Goal: Task Accomplishment & Management: Manage account settings

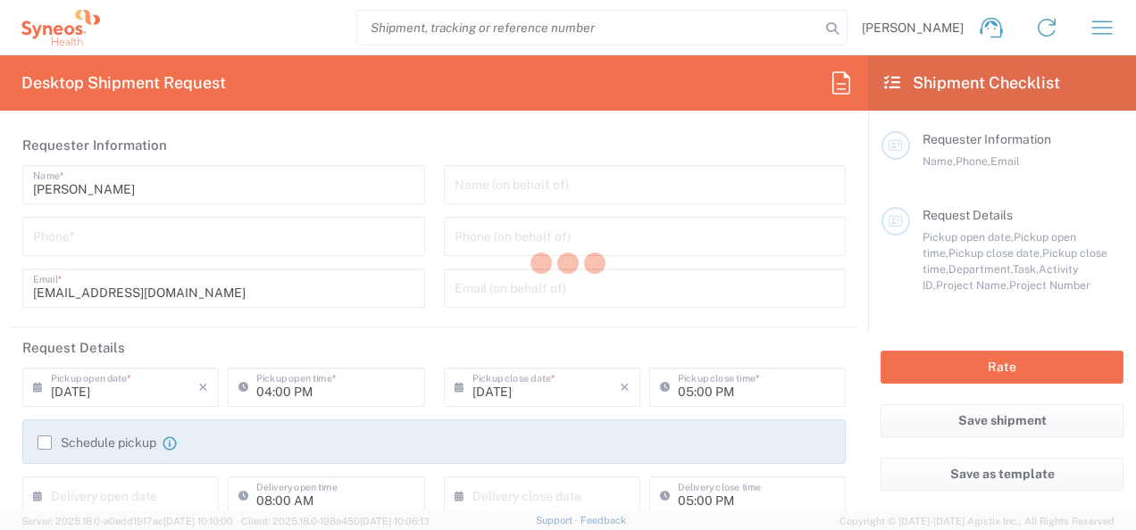
type input "3301"
type input "Syneos Health d.o.o. [GEOGRAPHIC_DATA]-[GEOGRAPHIC_DATA]"
type input "[GEOGRAPHIC_DATA]"
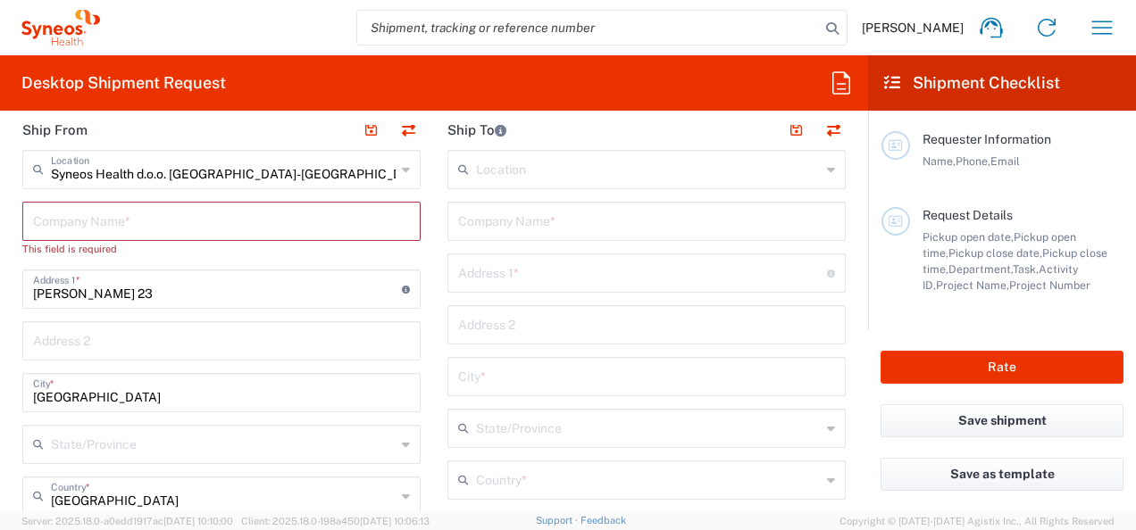
scroll to position [625, 0]
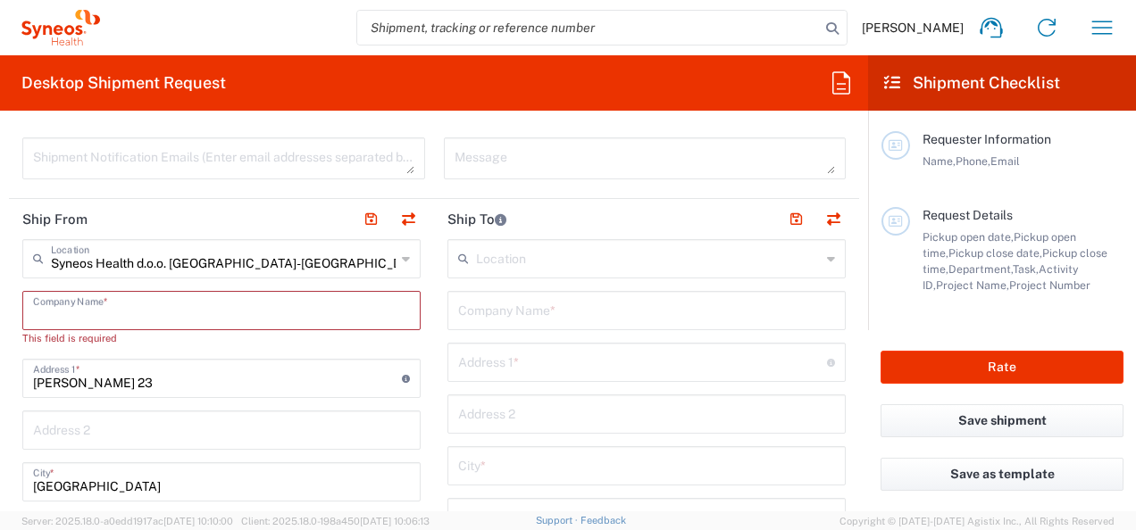
click at [232, 300] on input "text" at bounding box center [221, 309] width 377 height 31
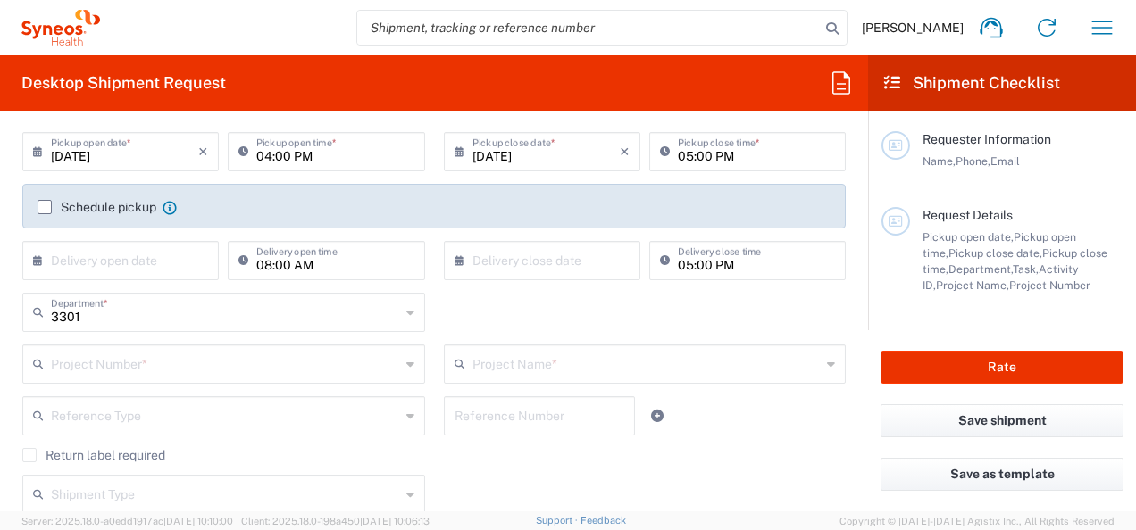
scroll to position [0, 0]
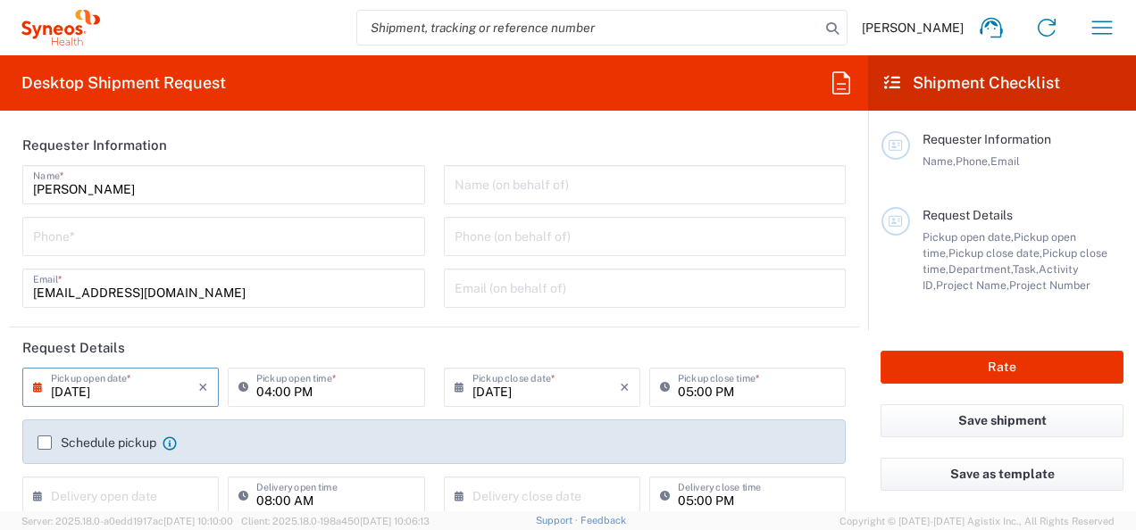
click at [93, 386] on input "[DATE]" at bounding box center [124, 386] width 147 height 31
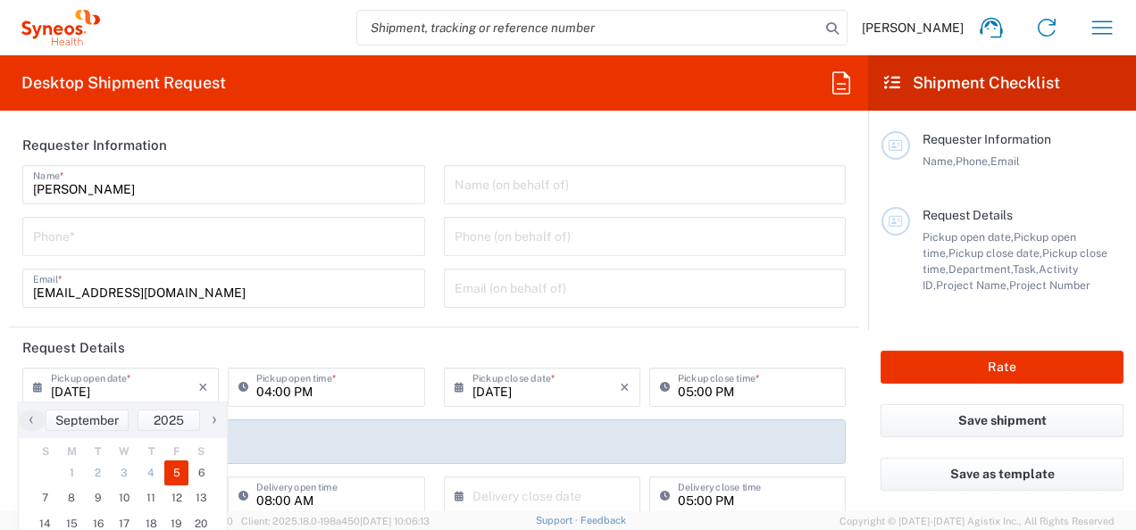
click at [567, 121] on div "Desktop Shipment Request Requester Information Lidija Brankovic Name * Phone * …" at bounding box center [434, 283] width 868 height 456
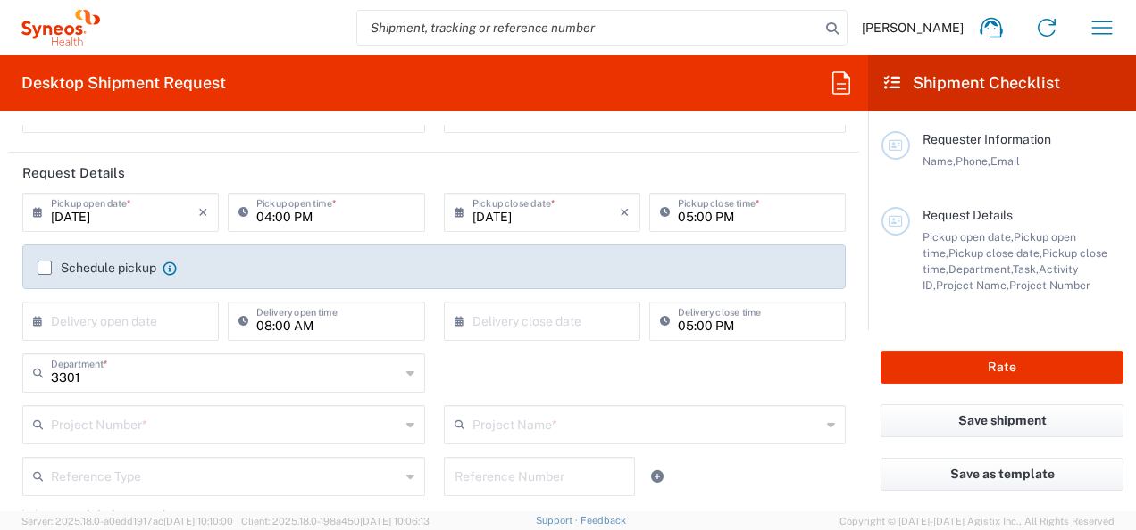
scroll to position [268, 0]
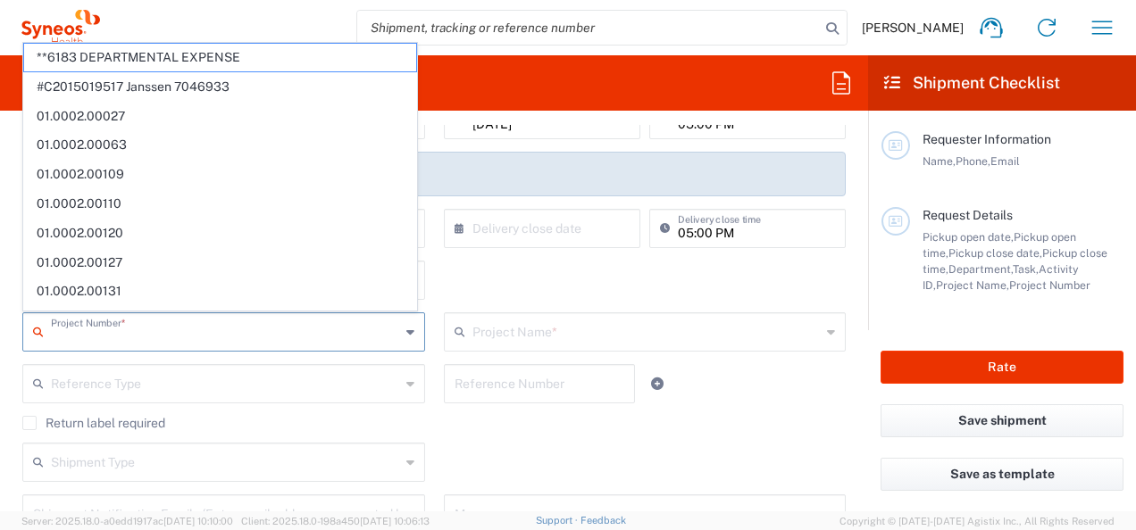
click at [379, 337] on input "text" at bounding box center [225, 330] width 349 height 31
click at [723, 432] on div "Return label required" at bounding box center [433, 429] width 823 height 27
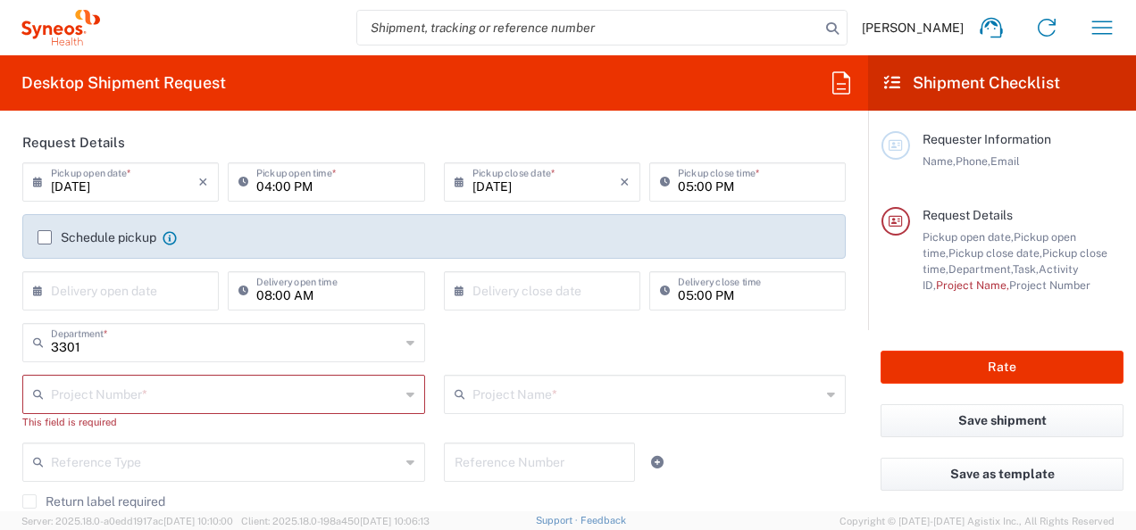
scroll to position [0, 0]
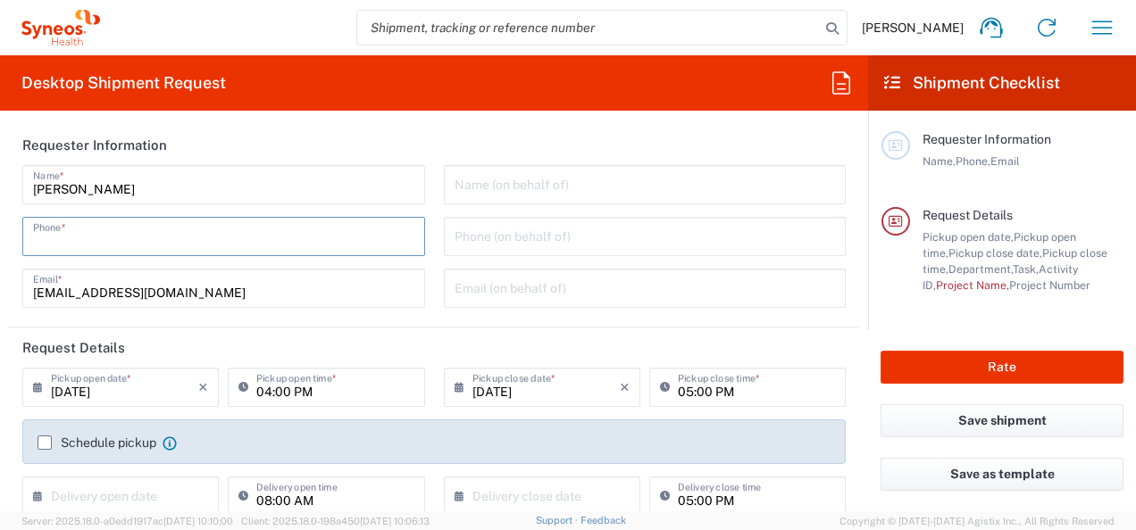
click at [207, 229] on input "tel" at bounding box center [223, 235] width 381 height 31
type input "0643020033"
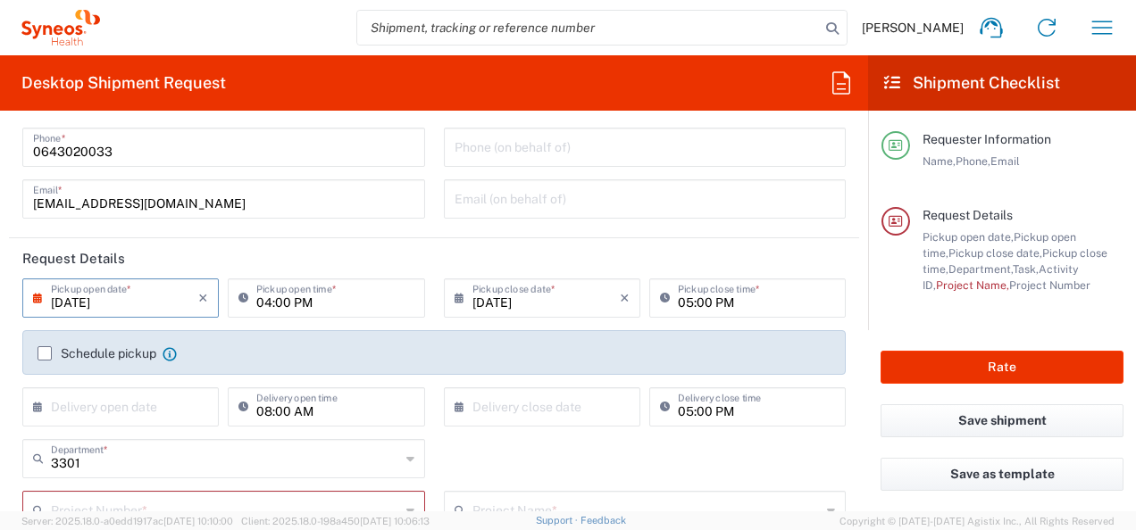
click at [68, 299] on input "[DATE]" at bounding box center [124, 296] width 147 height 31
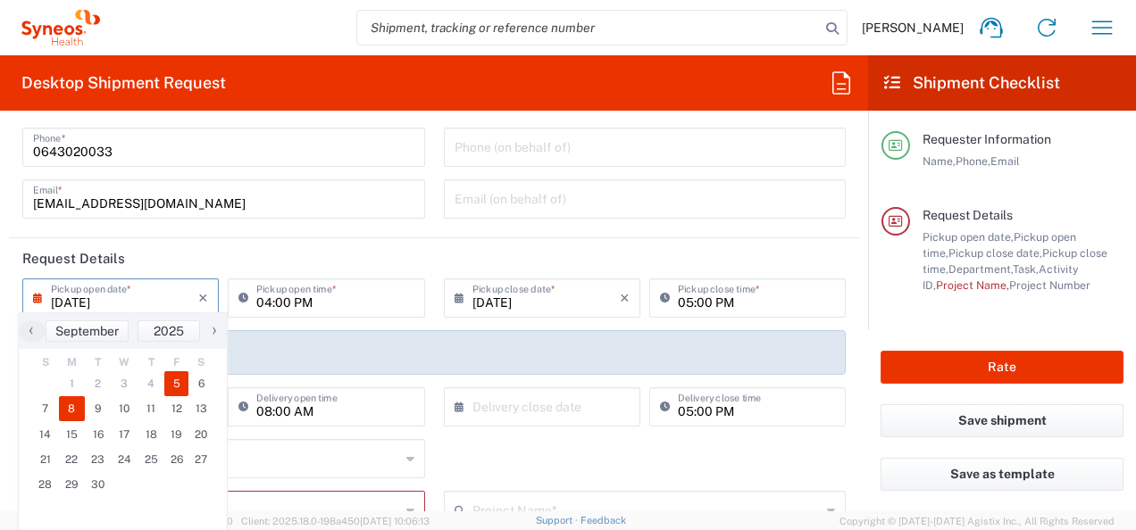
click at [77, 410] on span "8" at bounding box center [72, 408] width 27 height 25
type input "09/08/2025"
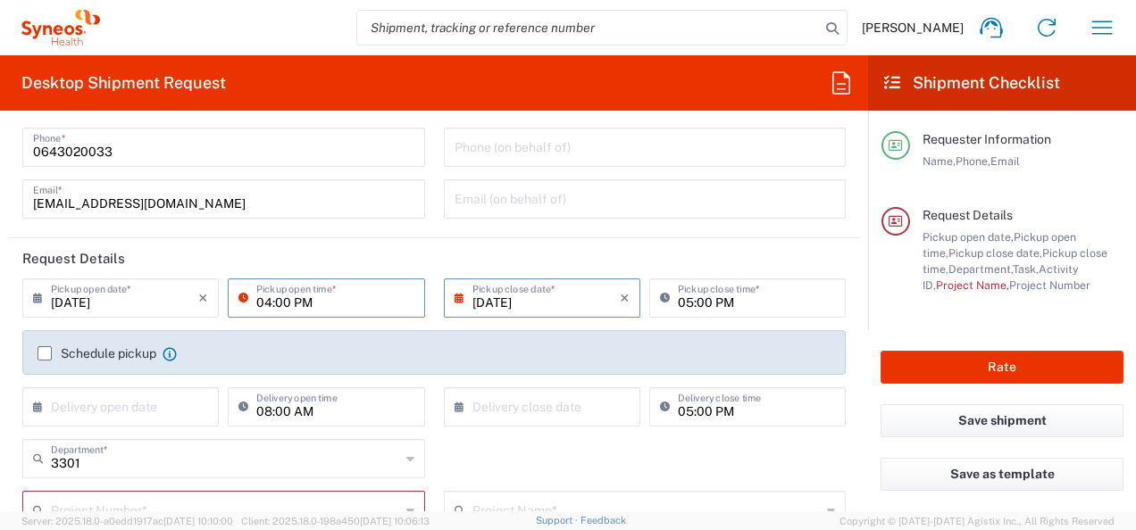
click at [305, 301] on input "04:00 PM" at bounding box center [334, 296] width 157 height 31
click at [304, 304] on input "04:00 PM" at bounding box center [334, 296] width 157 height 31
click at [279, 301] on input "04:00 PM" at bounding box center [334, 296] width 157 height 31
click at [272, 301] on input "04:00 PM" at bounding box center [334, 296] width 157 height 31
click at [265, 304] on input "04:00 PM" at bounding box center [334, 296] width 157 height 31
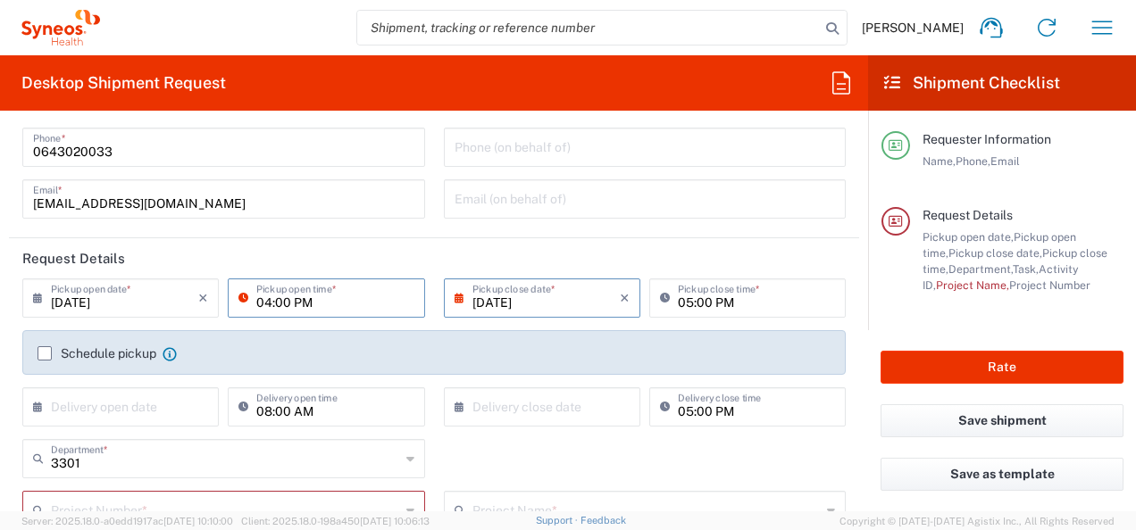
click at [264, 304] on input "04:00 PM" at bounding box center [334, 296] width 157 height 31
click at [238, 295] on icon at bounding box center [247, 298] width 18 height 29
click at [303, 302] on input "04:00 PM" at bounding box center [334, 296] width 157 height 31
click at [323, 307] on input "04:00 PM" at bounding box center [334, 296] width 157 height 31
click at [256, 298] on input "04:00 PM" at bounding box center [334, 296] width 157 height 31
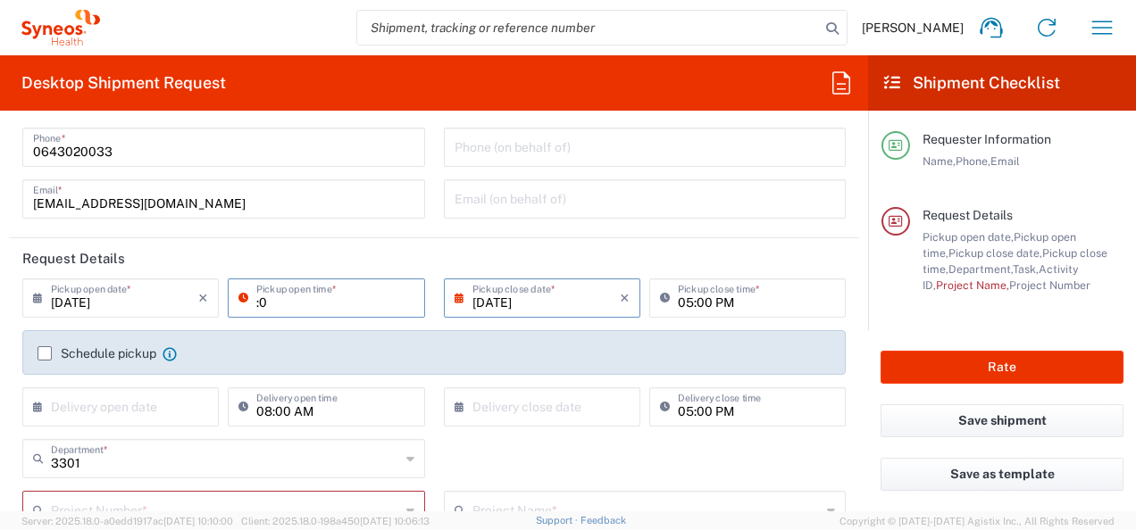
type input ":"
click at [282, 296] on input at bounding box center [334, 296] width 157 height 31
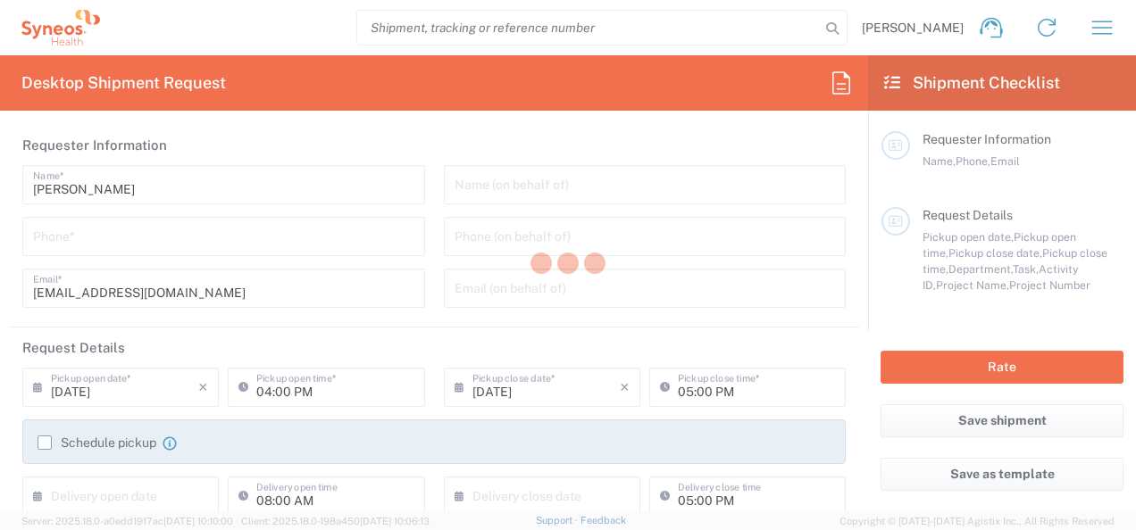
type input "3301"
type input "[GEOGRAPHIC_DATA]"
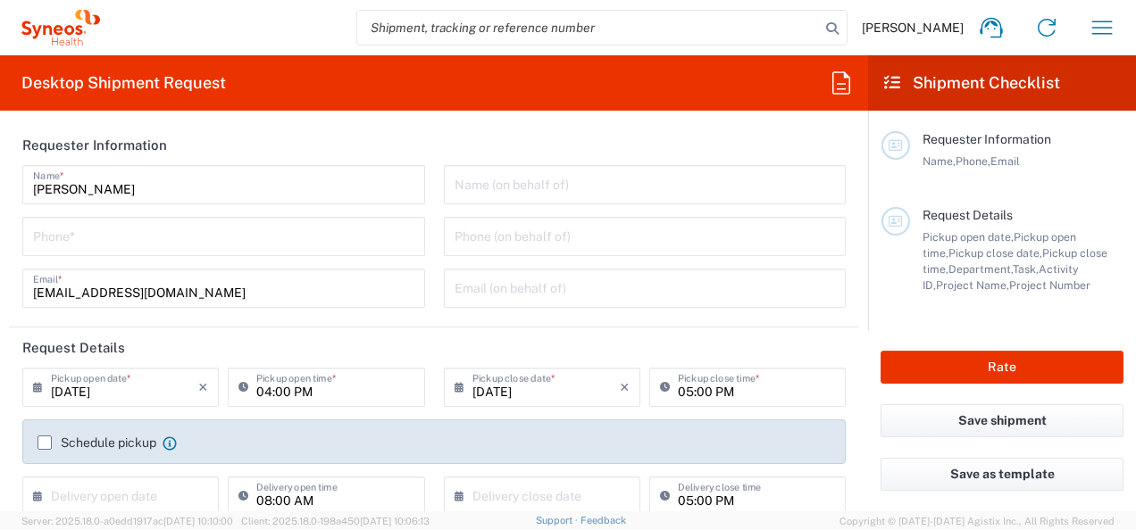
type input "Syneos Health d.o.o. [GEOGRAPHIC_DATA]-[GEOGRAPHIC_DATA]"
click at [1120, 30] on button "button" at bounding box center [1101, 27] width 43 height 43
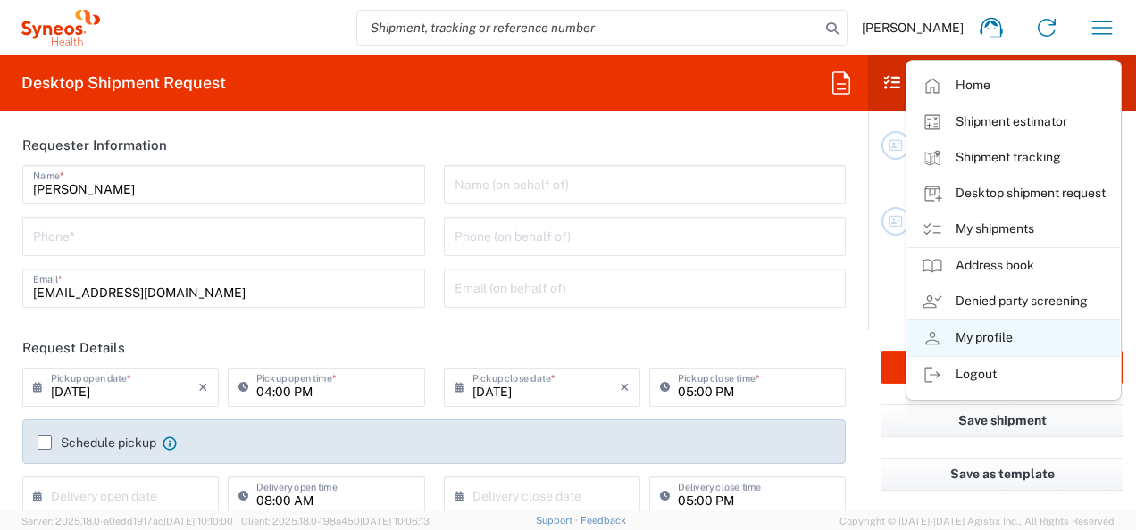
click at [1009, 324] on link "My profile" at bounding box center [1013, 339] width 212 height 36
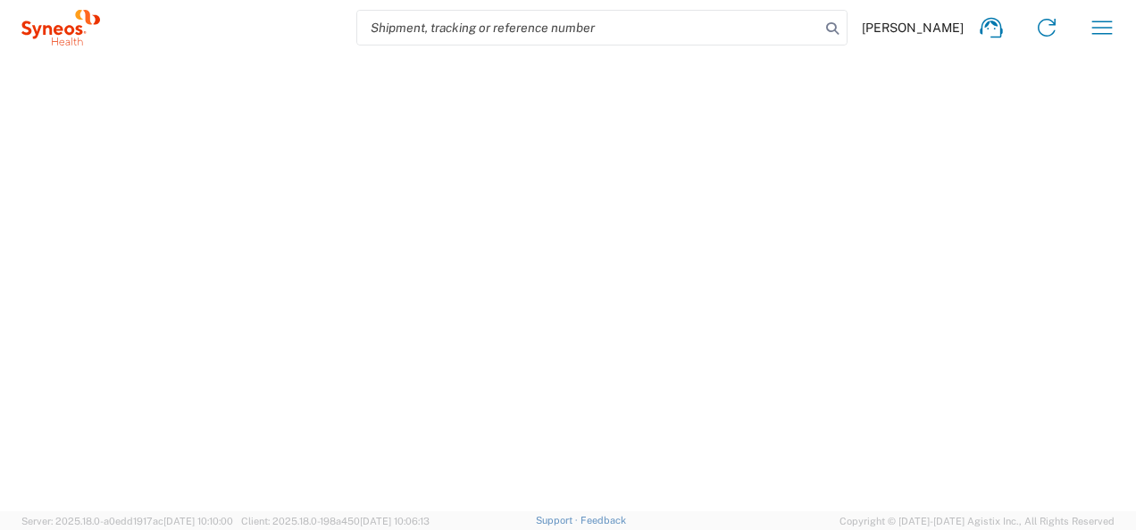
select select "RS"
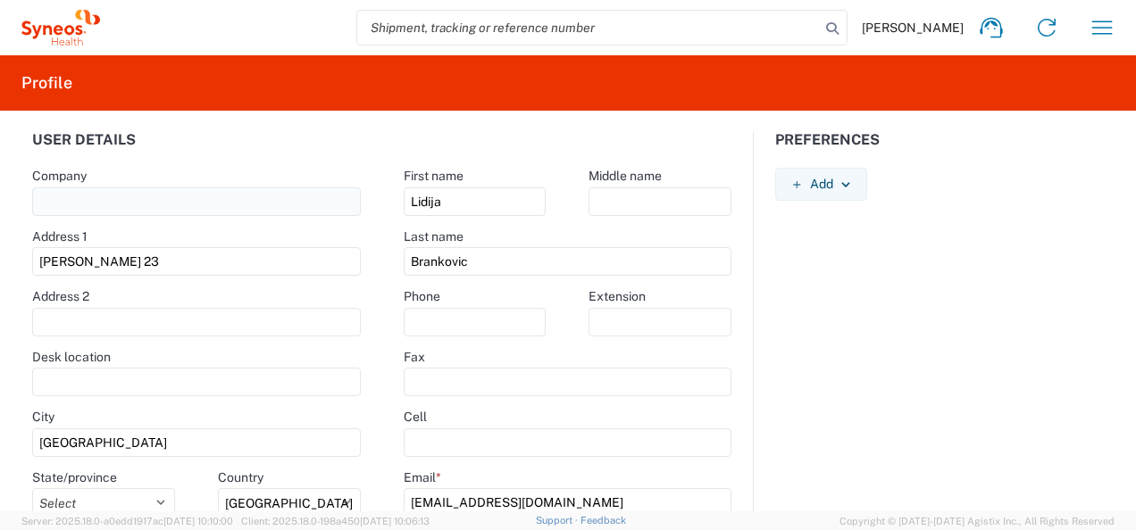
click at [193, 195] on input "text" at bounding box center [196, 201] width 329 height 29
type input "Syneos Health"
click at [459, 321] on input "text" at bounding box center [475, 322] width 143 height 29
click at [437, 319] on input "text" at bounding box center [475, 322] width 143 height 29
type input "="
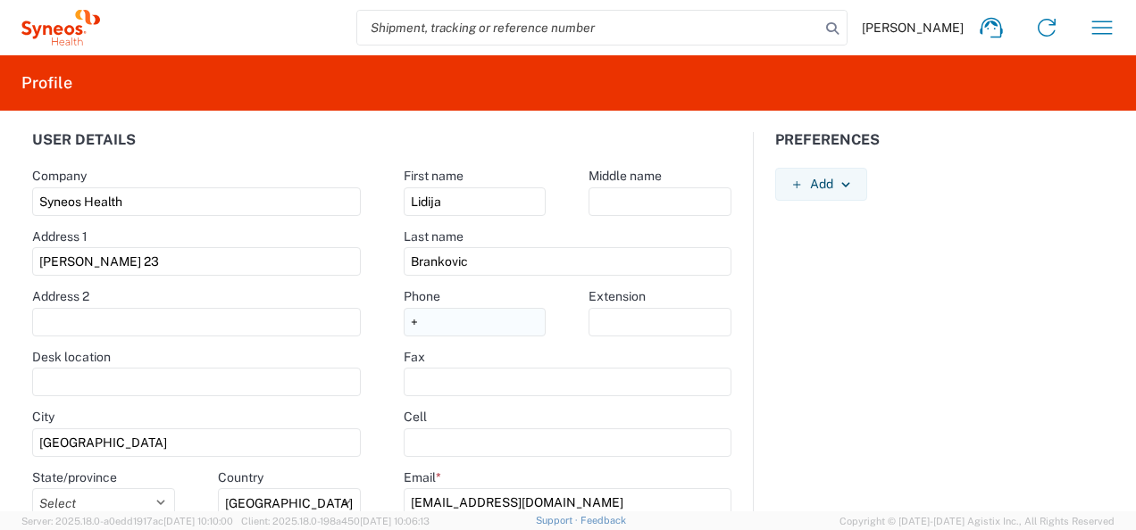
type input "[PHONE_NUMBER]"
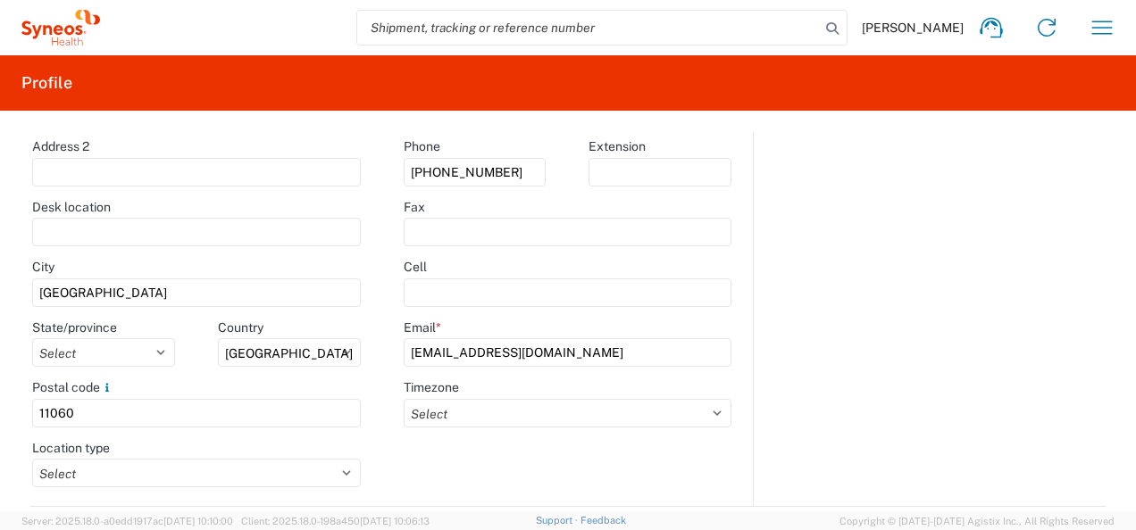
scroll to position [179, 0]
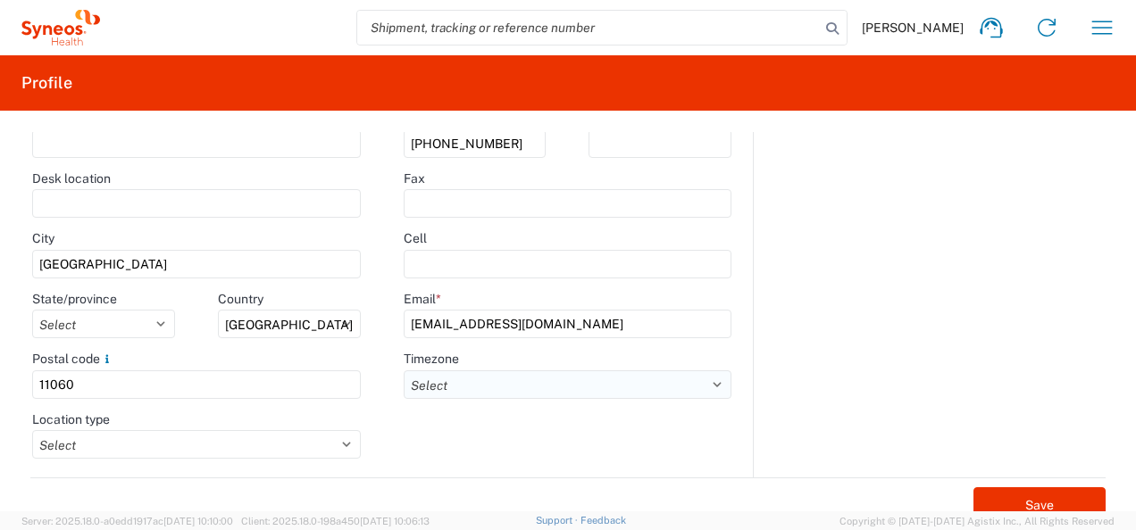
click at [462, 377] on select "Select ACT AET AGT ART AST [GEOGRAPHIC_DATA]/[GEOGRAPHIC_DATA] [GEOGRAPHIC_DATA…" at bounding box center [568, 385] width 328 height 29
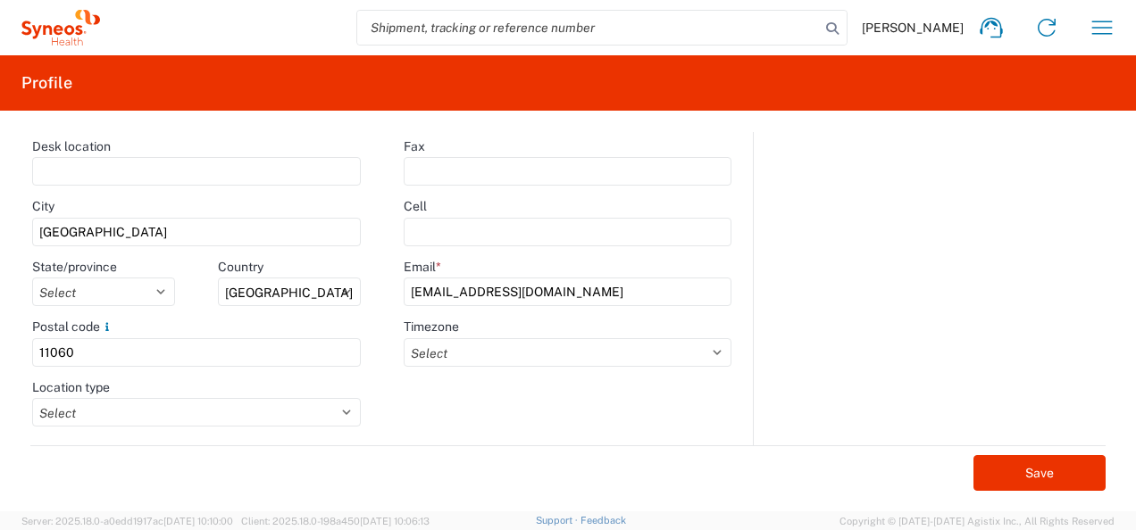
scroll to position [211, 0]
click at [1006, 472] on button "Save" at bounding box center [1039, 473] width 132 height 36
click at [1009, 482] on button "Save" at bounding box center [1039, 473] width 132 height 36
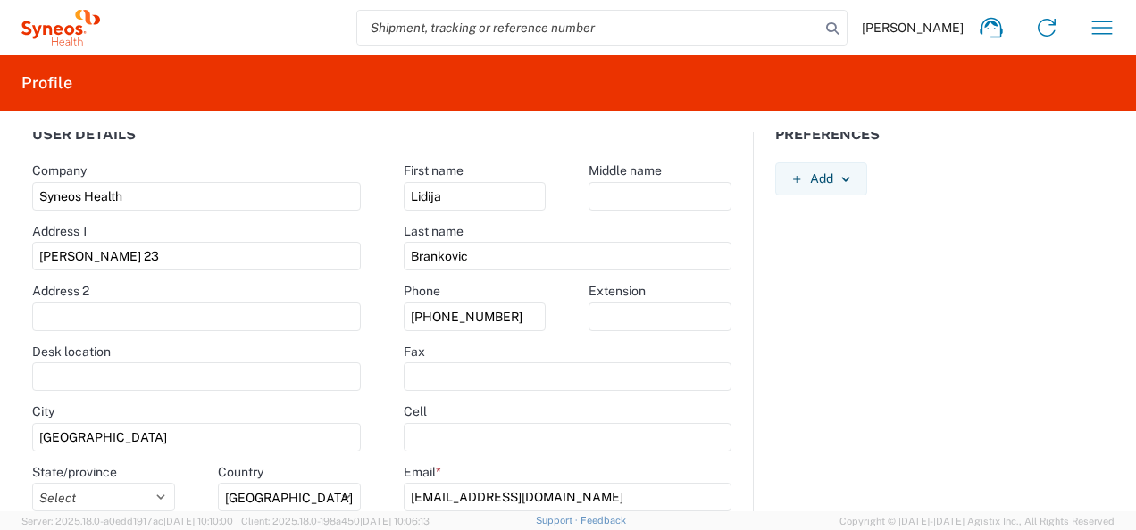
scroll to position [0, 0]
